Goal: Task Accomplishment & Management: Manage account settings

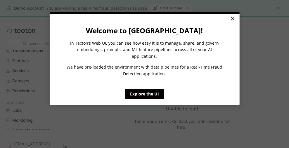
click at [232, 21] on link "×" at bounding box center [232, 19] width 10 height 11
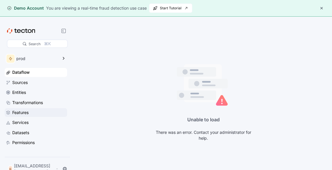
scroll to position [34, 0]
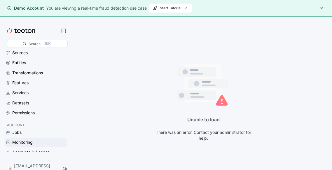
click at [32, 141] on div "Monitoring" at bounding box center [22, 142] width 20 height 6
click at [33, 148] on div "Accounts & Access" at bounding box center [30, 152] width 37 height 6
click at [289, 8] on button "button" at bounding box center [321, 8] width 7 height 7
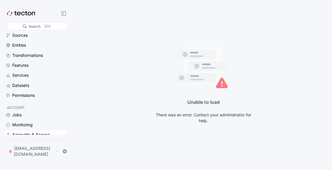
scroll to position [34, 0]
click at [41, 148] on p "[EMAIL_ADDRESS][DOMAIN_NAME]" at bounding box center [34, 152] width 41 height 12
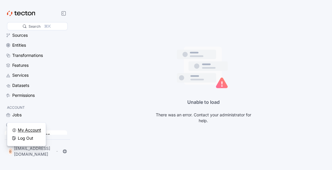
click at [34, 131] on div "My Account" at bounding box center [29, 130] width 23 height 6
click at [22, 129] on div "My Account" at bounding box center [29, 130] width 23 height 6
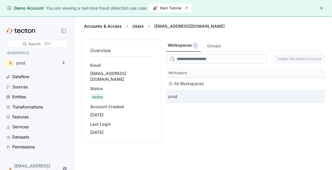
click at [190, 99] on div "prod" at bounding box center [245, 97] width 159 height 12
click at [171, 94] on div "prod" at bounding box center [245, 97] width 159 height 12
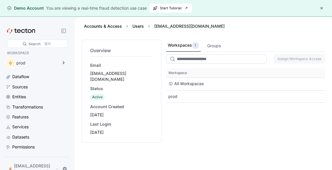
click at [199, 61] on input "search" at bounding box center [216, 58] width 101 height 9
click at [214, 60] on input "search" at bounding box center [216, 58] width 101 height 9
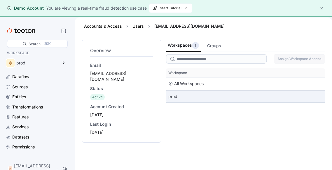
click at [177, 94] on div "prod" at bounding box center [245, 97] width 159 height 12
click at [174, 96] on div "prod" at bounding box center [245, 97] width 159 height 12
click at [204, 97] on div "prod" at bounding box center [245, 97] width 159 height 12
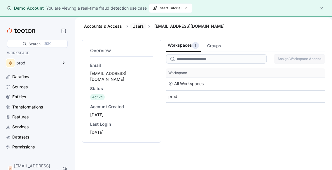
click at [138, 25] on link "Users" at bounding box center [138, 26] width 11 height 5
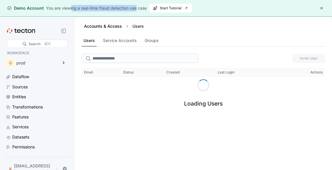
drag, startPoint x: 72, startPoint y: 8, endPoint x: 136, endPoint y: 8, distance: 64.8
click at [136, 8] on div "You are viewing a real-time fraud detection use case" at bounding box center [96, 8] width 101 height 6
click at [192, 100] on div "Loading Users" at bounding box center [203, 96] width 39 height 35
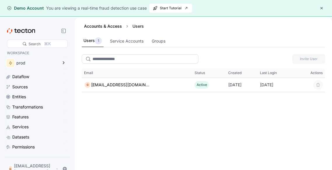
click at [123, 60] on input "search" at bounding box center [140, 58] width 117 height 9
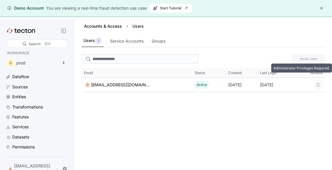
click at [305, 52] on div "Invite User" at bounding box center [204, 59] width 244 height 14
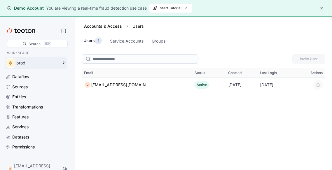
click at [65, 64] on icon at bounding box center [63, 62] width 7 height 7
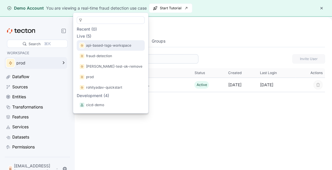
click at [101, 46] on p "api-based-tsgs-workspace" at bounding box center [108, 46] width 45 height 6
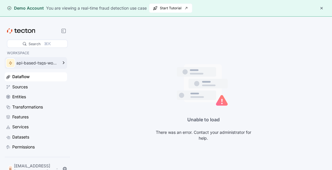
click at [64, 63] on icon at bounding box center [63, 62] width 7 height 7
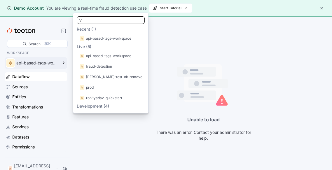
scroll to position [43, 0]
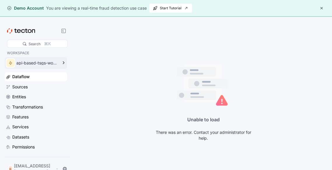
click at [206, 84] on icon at bounding box center [203, 87] width 53 height 46
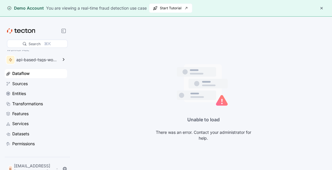
scroll to position [0, 0]
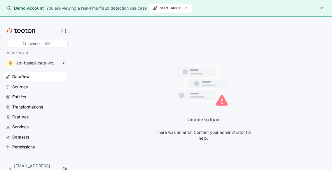
click at [24, 29] on icon at bounding box center [23, 31] width 4 height 4
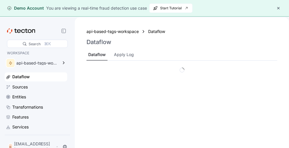
scroll to position [29, 0]
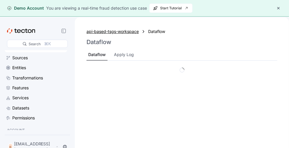
click at [115, 33] on div "api-based-tsgs-workspace" at bounding box center [112, 31] width 52 height 6
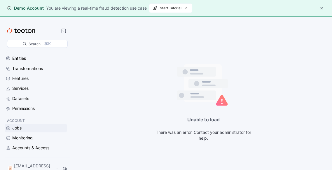
scroll to position [34, 0]
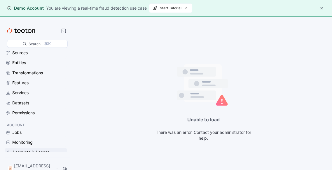
click at [30, 148] on div "Accounts & Access" at bounding box center [30, 152] width 37 height 6
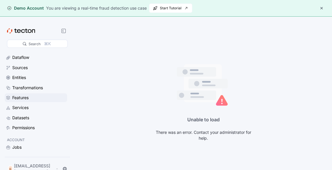
scroll to position [34, 0]
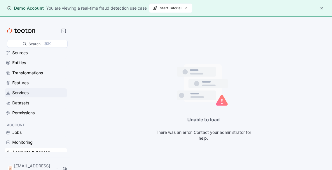
click at [24, 93] on div "Services" at bounding box center [20, 93] width 16 height 6
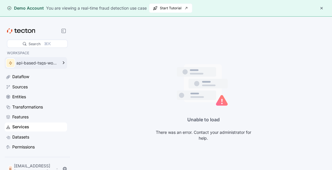
click at [51, 60] on div "api-based-tsgs-workspace" at bounding box center [32, 63] width 54 height 12
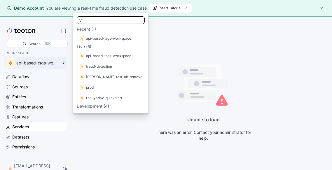
scroll to position [43, 0]
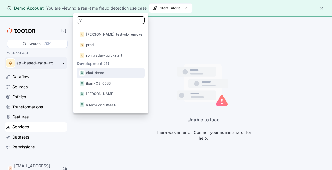
click at [103, 73] on p "cicd-demo" at bounding box center [95, 73] width 18 height 6
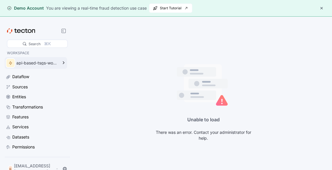
click at [45, 64] on div "api-based-tsgs-workspace" at bounding box center [36, 63] width 41 height 4
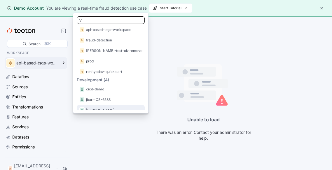
scroll to position [43, 0]
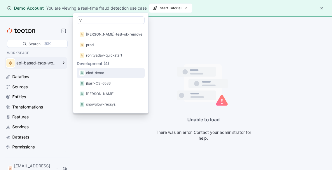
click at [101, 75] on p "cicd-demo" at bounding box center [95, 73] width 18 height 6
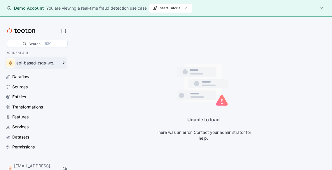
click at [35, 65] on div "api-based-tsgs-workspace" at bounding box center [32, 63] width 54 height 12
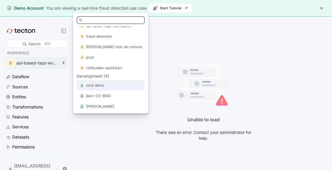
scroll to position [43, 0]
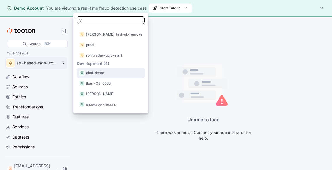
click at [105, 76] on div "cicd-demo" at bounding box center [110, 73] width 63 height 6
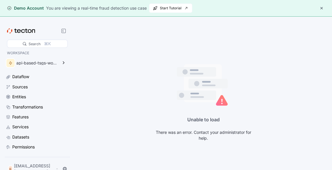
click at [289, 8] on button "button" at bounding box center [321, 8] width 7 height 7
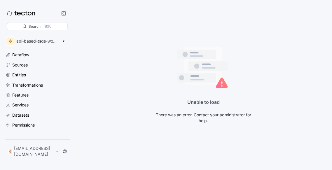
scroll to position [0, 0]
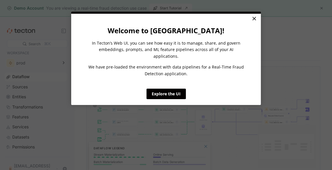
click at [251, 20] on link "×" at bounding box center [254, 19] width 10 height 11
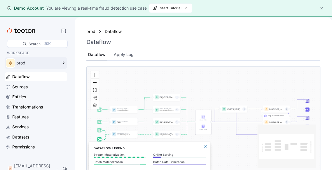
click at [58, 63] on div "prod" at bounding box center [36, 63] width 41 height 4
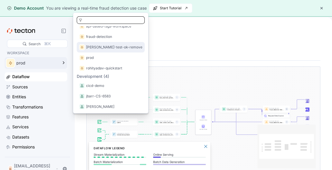
scroll to position [43, 0]
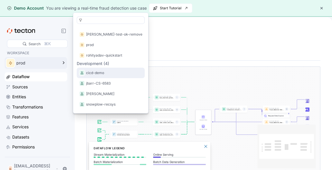
click at [99, 71] on p "cicd-demo" at bounding box center [95, 73] width 18 height 6
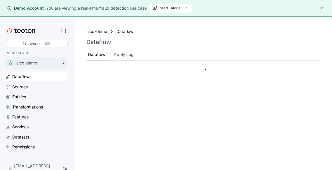
click at [58, 65] on div "cicd-demo" at bounding box center [32, 63] width 54 height 12
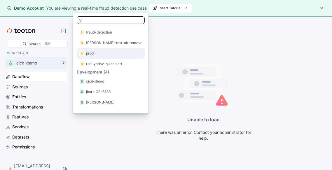
scroll to position [53, 0]
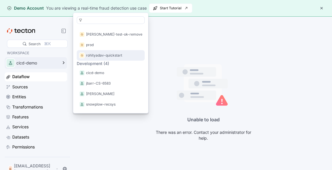
click at [106, 53] on p "rohityadav-quickstart" at bounding box center [104, 56] width 36 height 6
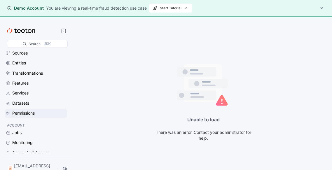
scroll to position [34, 0]
click at [320, 6] on button "button" at bounding box center [321, 8] width 7 height 7
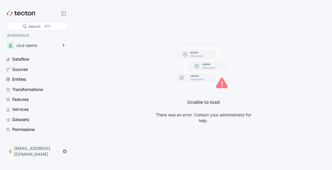
scroll to position [29, 0]
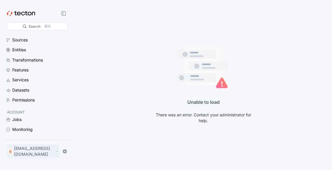
click at [32, 151] on div "G [EMAIL_ADDRESS][DOMAIN_NAME]" at bounding box center [33, 152] width 53 height 14
click at [25, 128] on div "My Account" at bounding box center [29, 130] width 23 height 6
click at [26, 131] on div "My Account" at bounding box center [29, 130] width 23 height 6
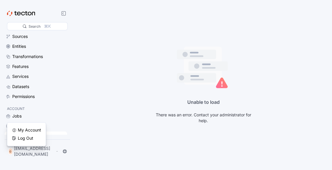
scroll to position [34, 0]
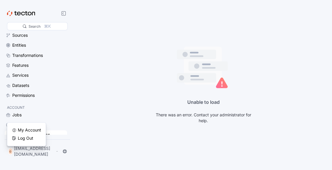
click at [105, 71] on div "Unable to load There was an error. Contact your administrator for help." at bounding box center [204, 85] width 258 height 170
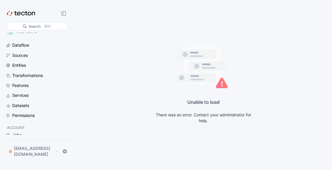
scroll to position [29, 0]
